Goal: Information Seeking & Learning: Learn about a topic

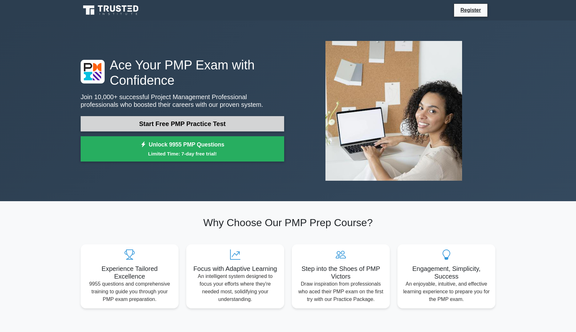
click at [168, 121] on link "Start Free PMP Practice Test" at bounding box center [183, 123] width 204 height 15
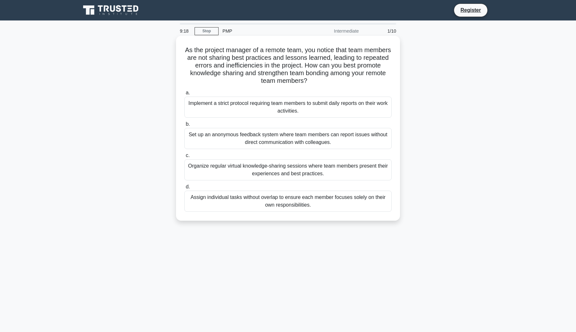
click at [323, 171] on div "Organize regular virtual knowledge-sharing sessions where team members present …" at bounding box center [288, 169] width 208 height 21
click at [184, 158] on input "c. Organize regular virtual knowledge-sharing sessions where team members prese…" at bounding box center [184, 156] width 0 height 4
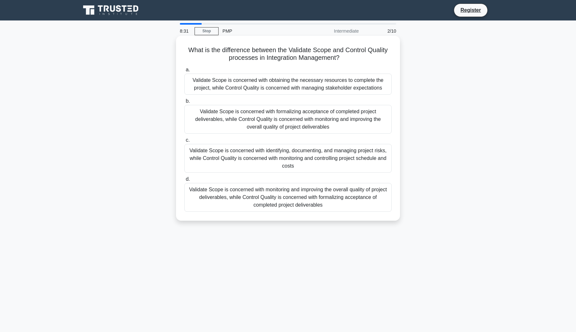
click at [348, 118] on div "Validate Scope is concerned with formalizing acceptance of completed project de…" at bounding box center [288, 119] width 208 height 29
click at [184, 103] on input "b. Validate Scope is concerned with formalizing acceptance of completed project…" at bounding box center [184, 101] width 0 height 4
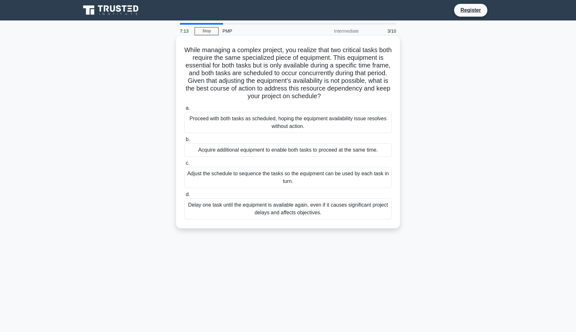
click at [306, 181] on div "Adjust the schedule to sequence the tasks so the equipment can be used by each …" at bounding box center [288, 177] width 208 height 21
click at [184, 166] on input "c. Adjust the schedule to sequence the tasks so the equipment can be used by ea…" at bounding box center [184, 163] width 0 height 4
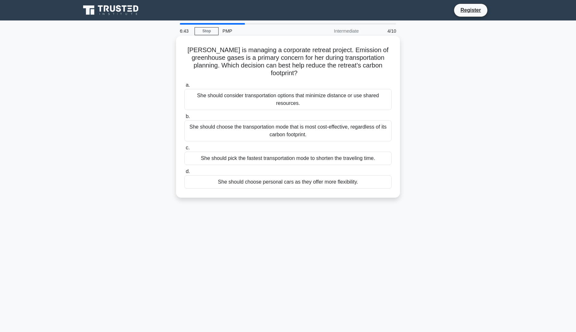
click at [306, 94] on div "She should consider transportation options that minimize distance or use shared…" at bounding box center [288, 99] width 208 height 21
click at [184, 87] on input "a. She should consider transportation options that minimize distance or use sha…" at bounding box center [184, 85] width 0 height 4
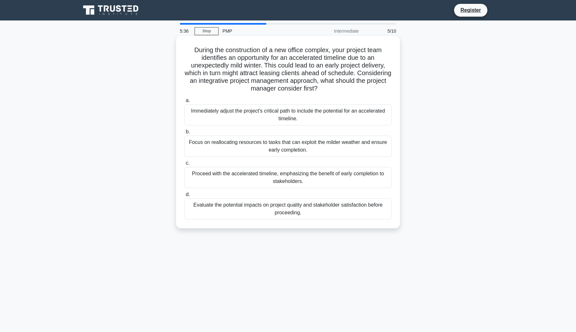
click at [293, 207] on div "Evaluate the potential impacts on project quality and stakeholder satisfaction …" at bounding box center [288, 209] width 208 height 21
click at [184, 197] on input "d. Evaluate the potential impacts on project quality and stakeholder satisfacti…" at bounding box center [184, 195] width 0 height 4
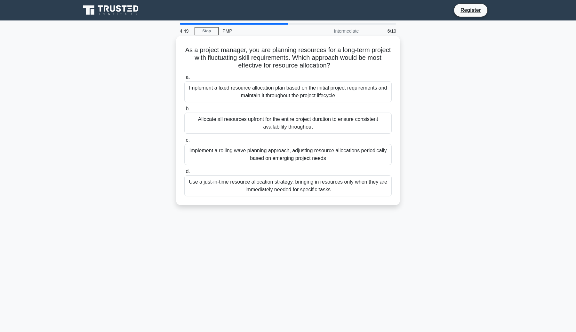
click at [334, 151] on div "Implement a rolling wave planning approach, adjusting resource allocations peri…" at bounding box center [288, 154] width 208 height 21
click at [184, 143] on input "c. Implement a rolling wave planning approach, adjusting resource allocations p…" at bounding box center [184, 140] width 0 height 4
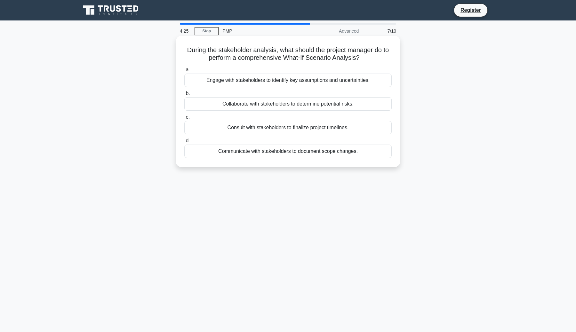
click at [332, 104] on div "Collaborate with stakeholders to determine potential risks." at bounding box center [288, 103] width 208 height 13
click at [184, 96] on input "b. Collaborate with stakeholders to determine potential risks." at bounding box center [184, 94] width 0 height 4
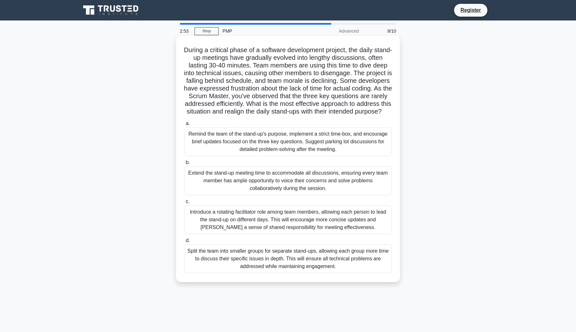
click at [371, 153] on div "Remind the team of the stand-up's purpose, implement a strict time-box, and enc…" at bounding box center [288, 141] width 208 height 29
click at [184, 126] on input "a. Remind the team of the stand-up's purpose, implement a strict time-box, and …" at bounding box center [184, 124] width 0 height 4
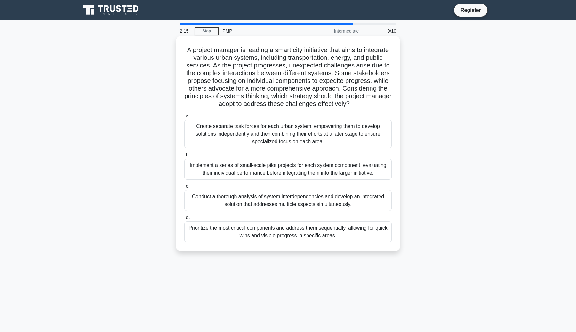
click at [360, 165] on div "Implement a series of small-scale pilot projects for each system component, eva…" at bounding box center [288, 169] width 208 height 21
click at [184, 157] on input "b. Implement a series of small-scale pilot projects for each system component, …" at bounding box center [184, 155] width 0 height 4
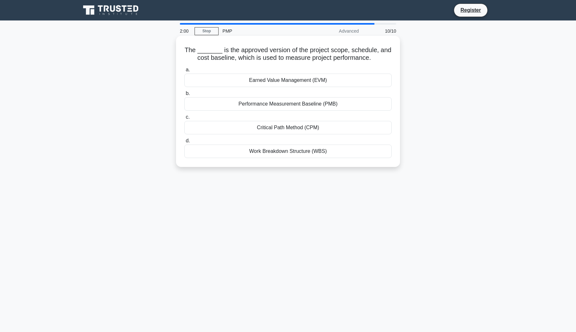
click at [343, 155] on div "Work Breakdown Structure (WBS)" at bounding box center [288, 151] width 208 height 13
click at [184, 143] on input "d. Work Breakdown Structure (WBS)" at bounding box center [184, 141] width 0 height 4
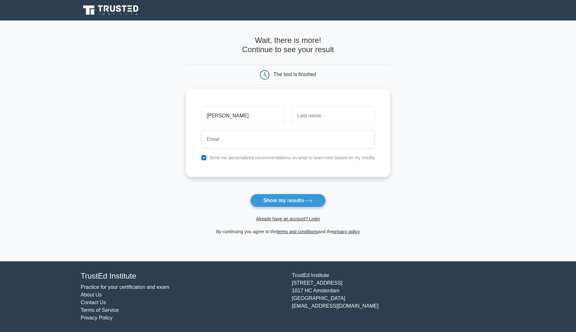
type input "Julieta"
click at [315, 118] on input "text" at bounding box center [333, 116] width 83 height 19
type input "Sgarlatta"
click at [302, 141] on input "email" at bounding box center [288, 139] width 174 height 19
type input "julisgarlatta@hotmail.com"
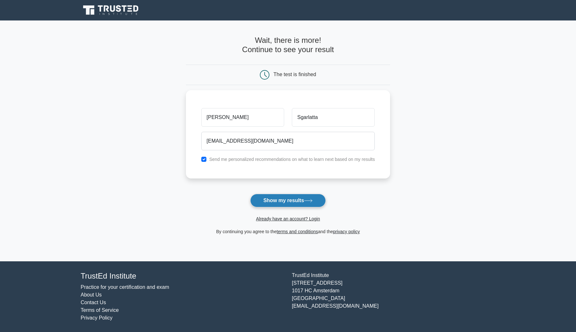
click at [295, 201] on button "Show my results" at bounding box center [288, 200] width 76 height 13
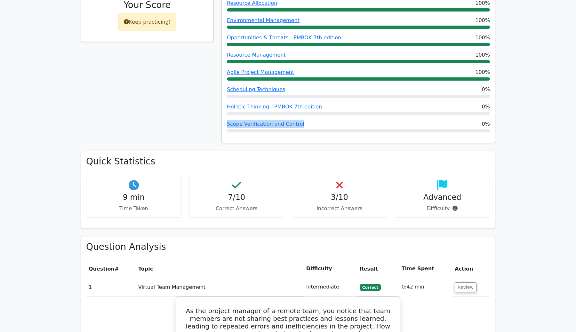
scroll to position [350, 0]
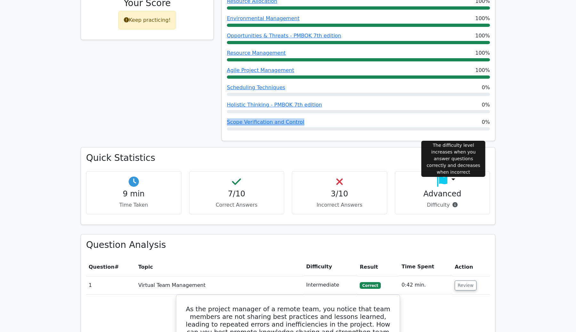
click at [453, 202] on icon at bounding box center [455, 204] width 5 height 5
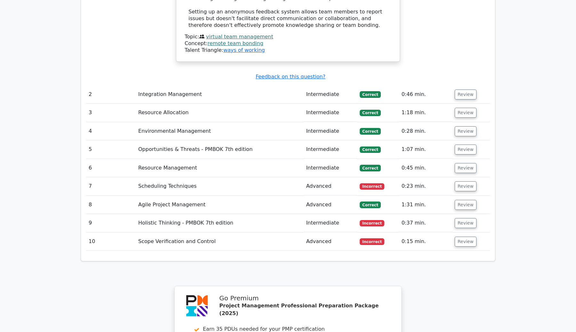
scroll to position [925, 0]
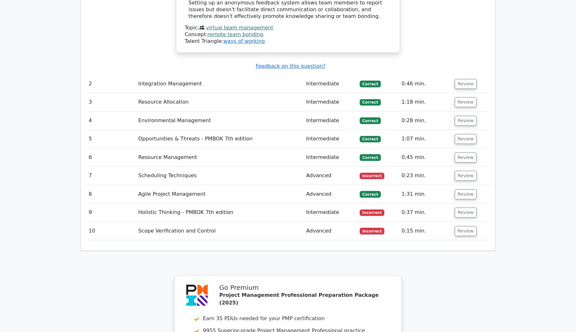
click at [377, 167] on td "Incorrect" at bounding box center [378, 176] width 42 height 18
click at [464, 171] on button "Review" at bounding box center [466, 176] width 22 height 10
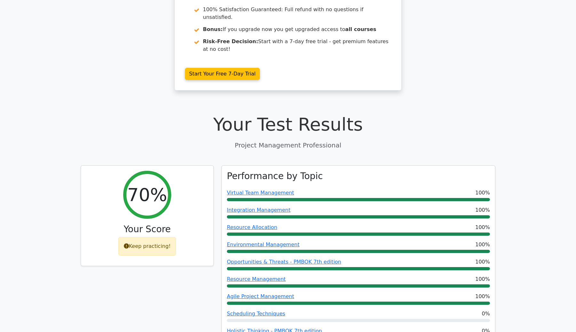
scroll to position [0, 0]
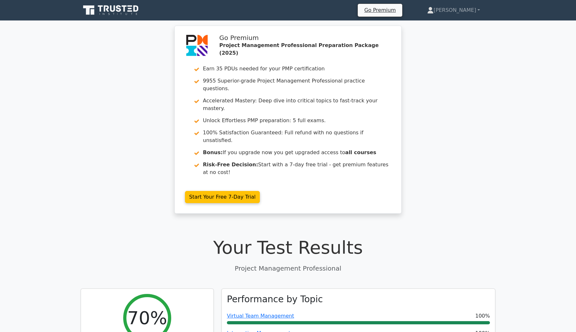
click at [114, 6] on icon at bounding box center [111, 10] width 61 height 12
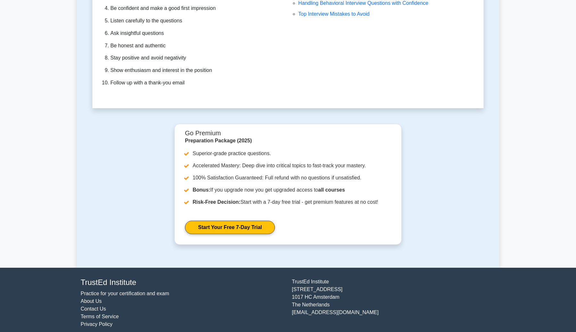
scroll to position [1849, 0]
